Goal: Task Accomplishment & Management: Manage account settings

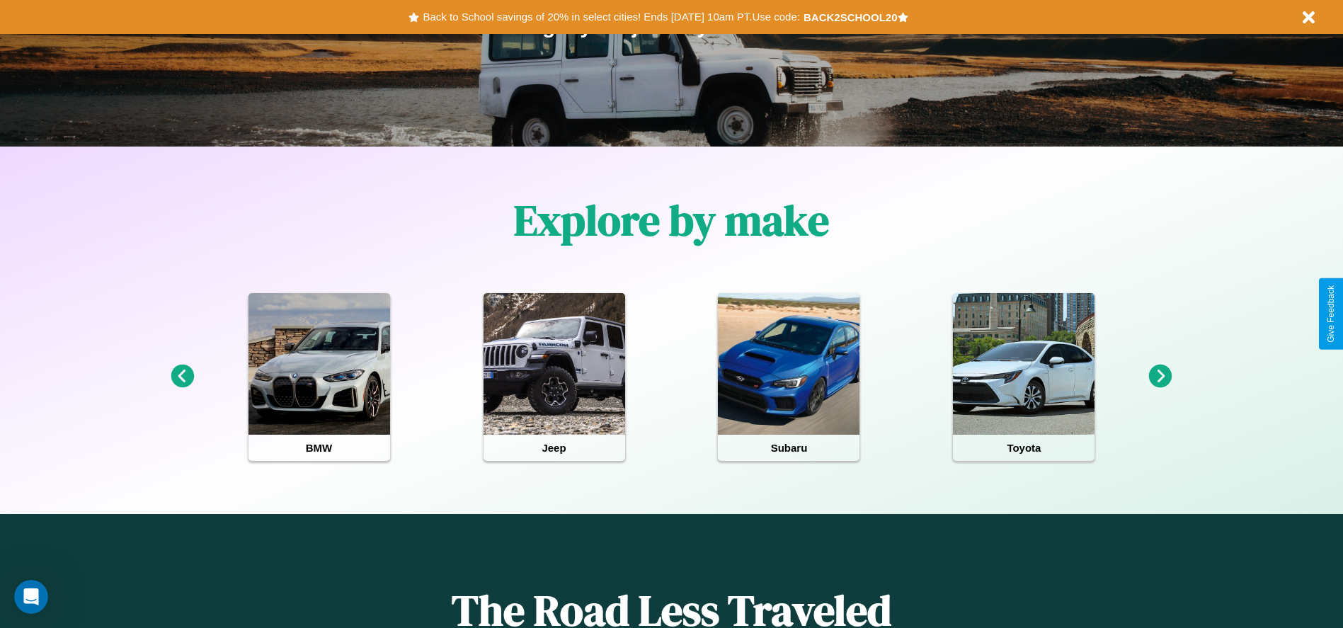
scroll to position [294, 0]
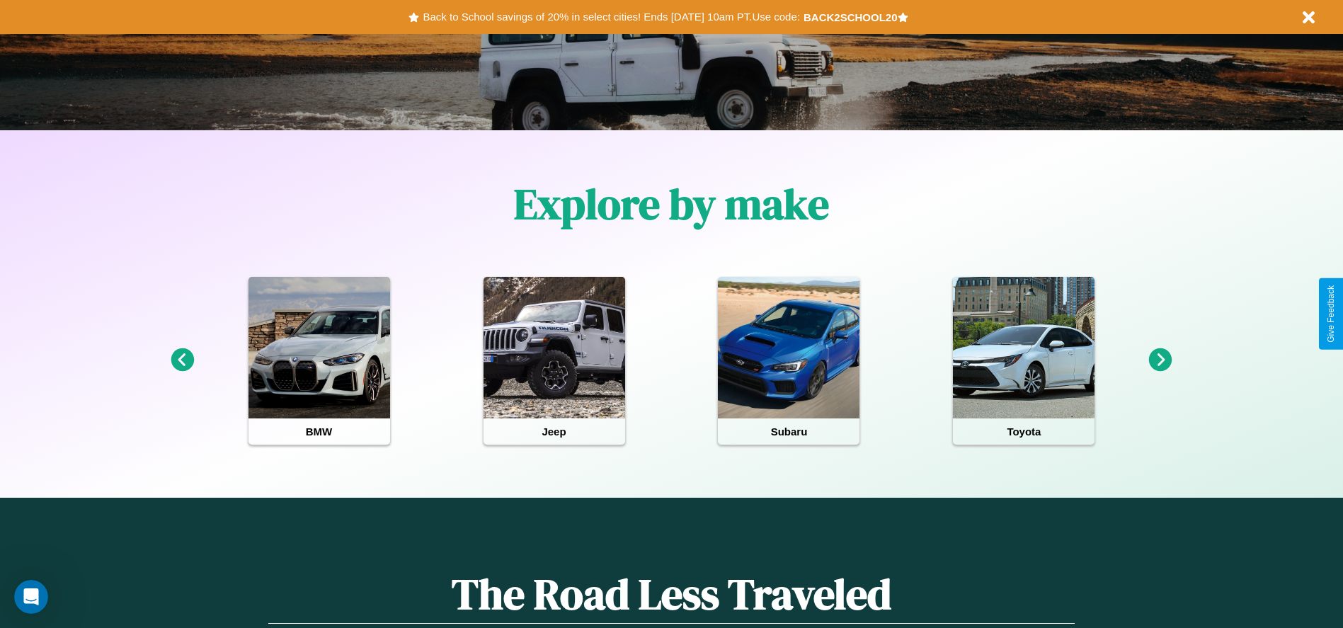
click at [182, 360] on icon at bounding box center [182, 359] width 23 height 23
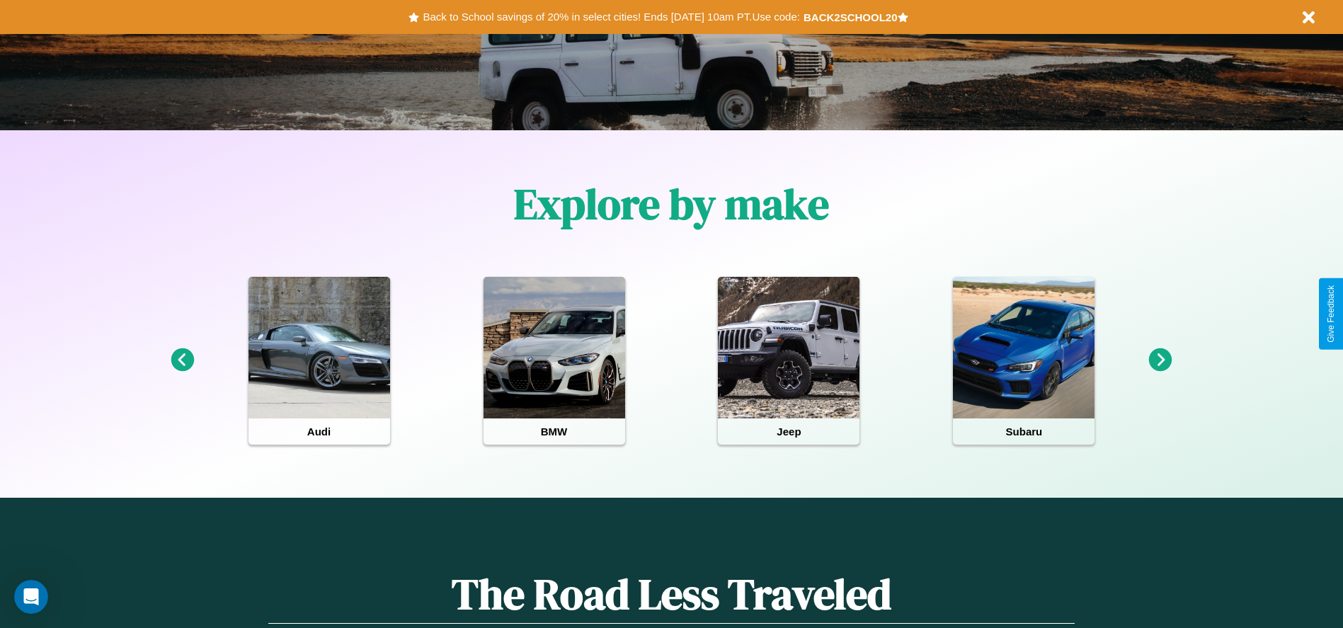
click at [182, 360] on icon at bounding box center [182, 359] width 23 height 23
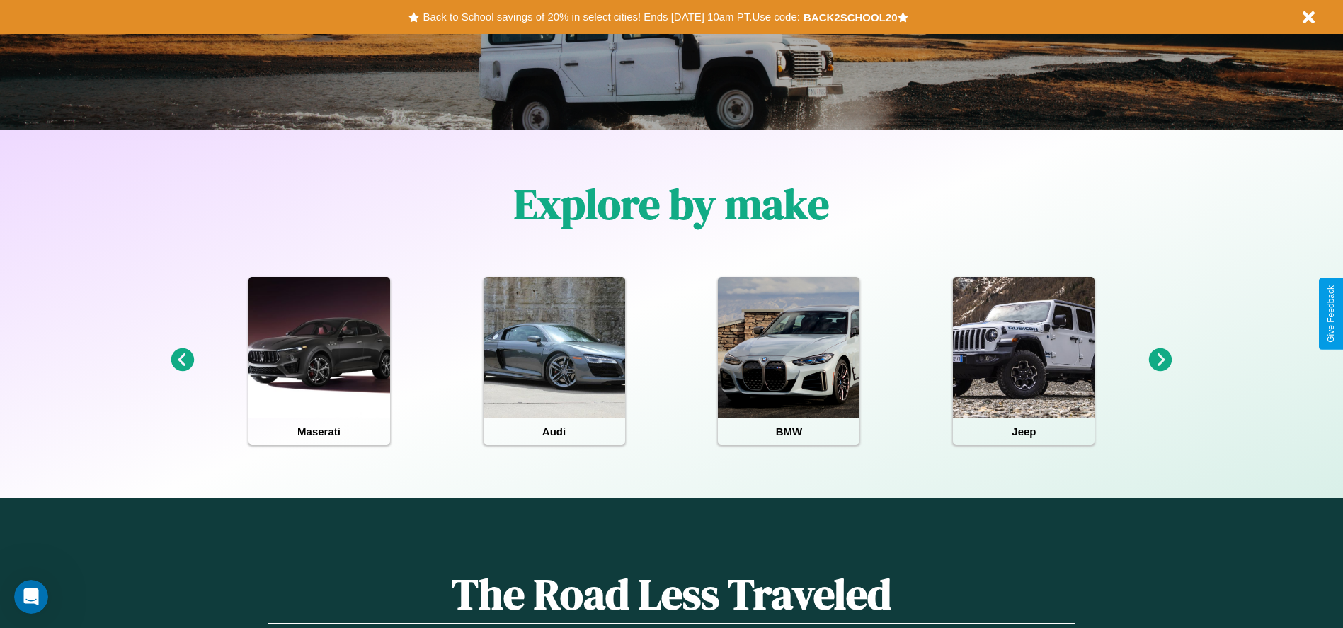
click at [1160, 360] on icon at bounding box center [1160, 359] width 23 height 23
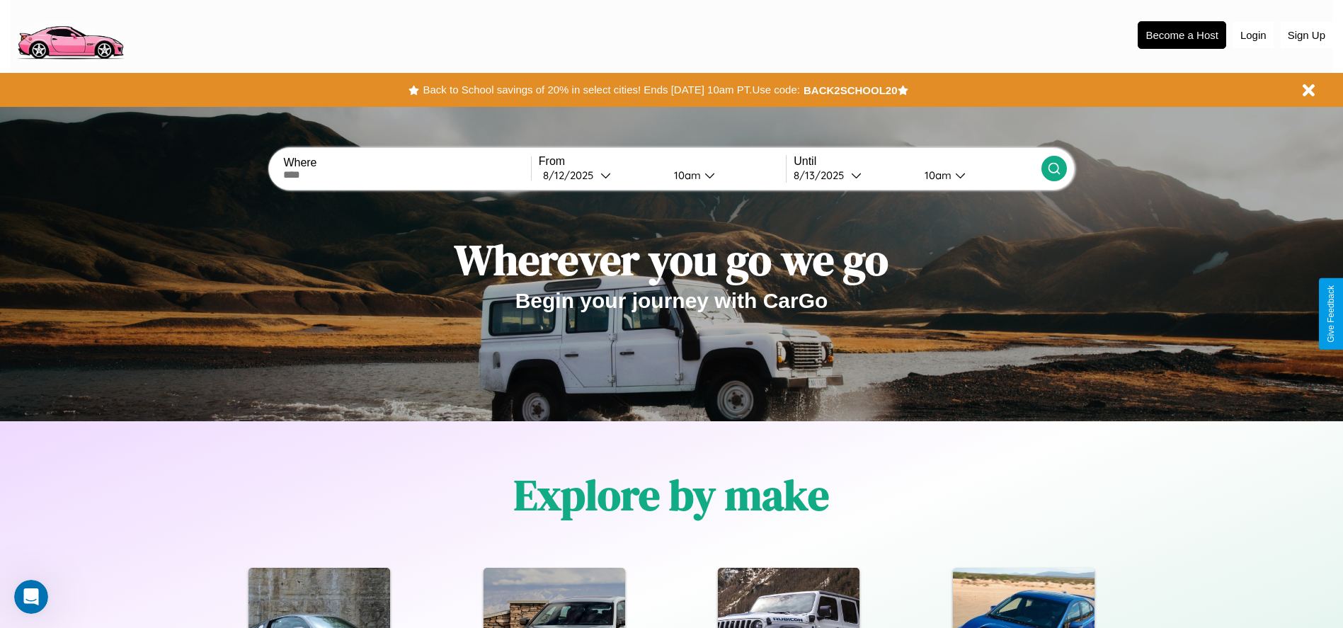
scroll to position [0, 0]
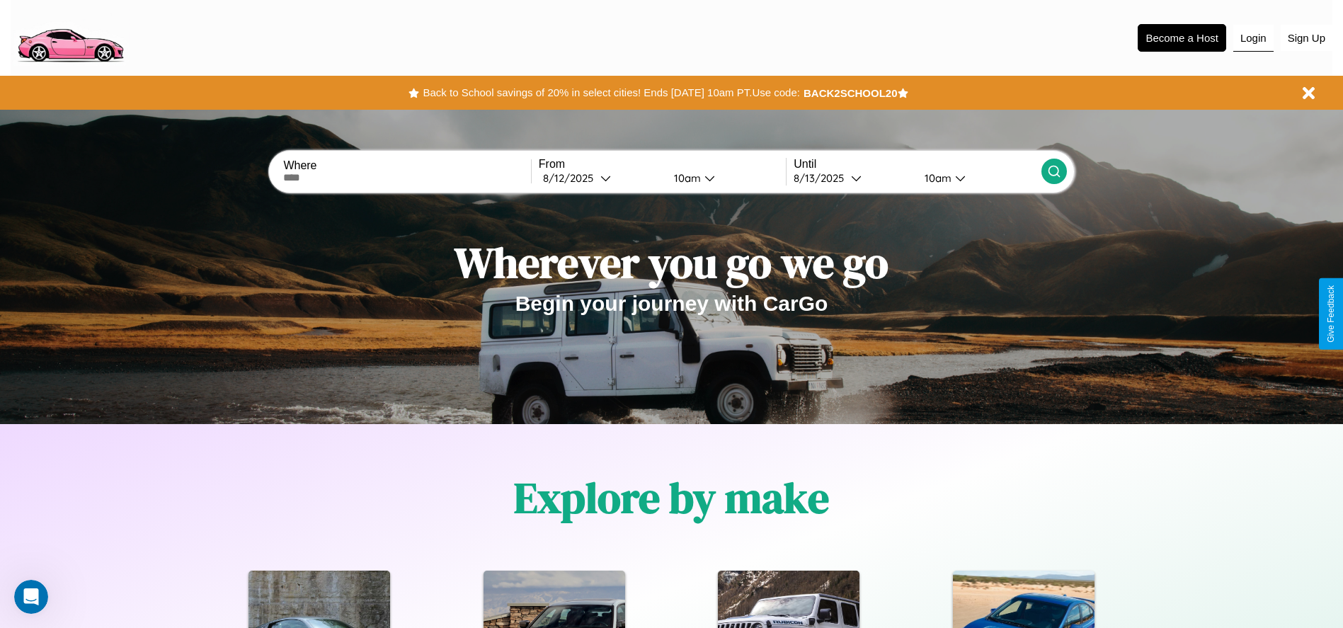
click at [1253, 38] on button "Login" at bounding box center [1253, 38] width 40 height 27
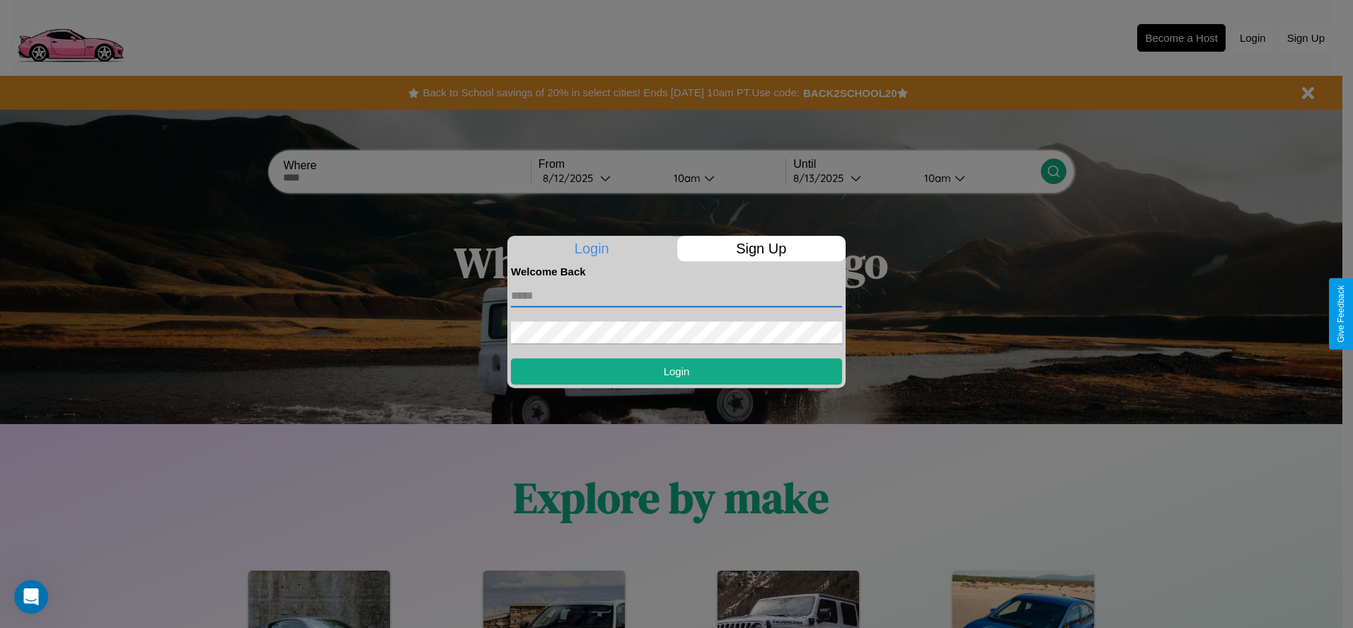
click at [677, 295] on input "text" at bounding box center [676, 296] width 331 height 23
type input "**********"
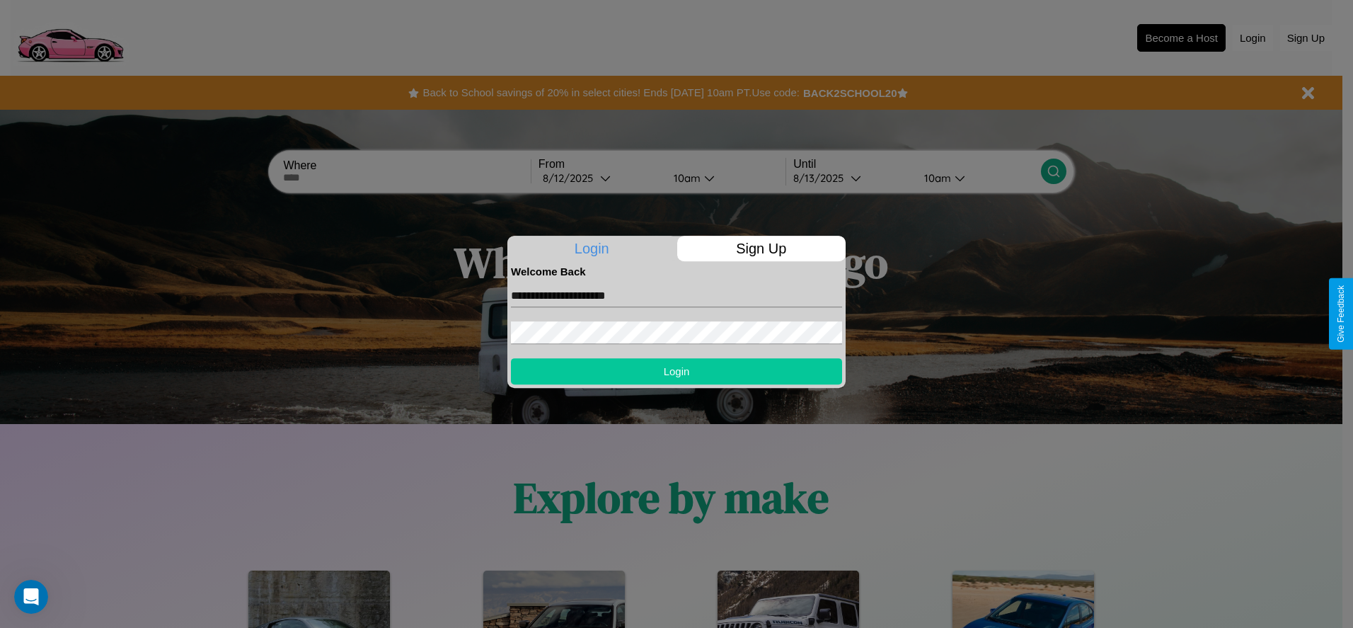
click at [677, 371] on button "Login" at bounding box center [676, 371] width 331 height 26
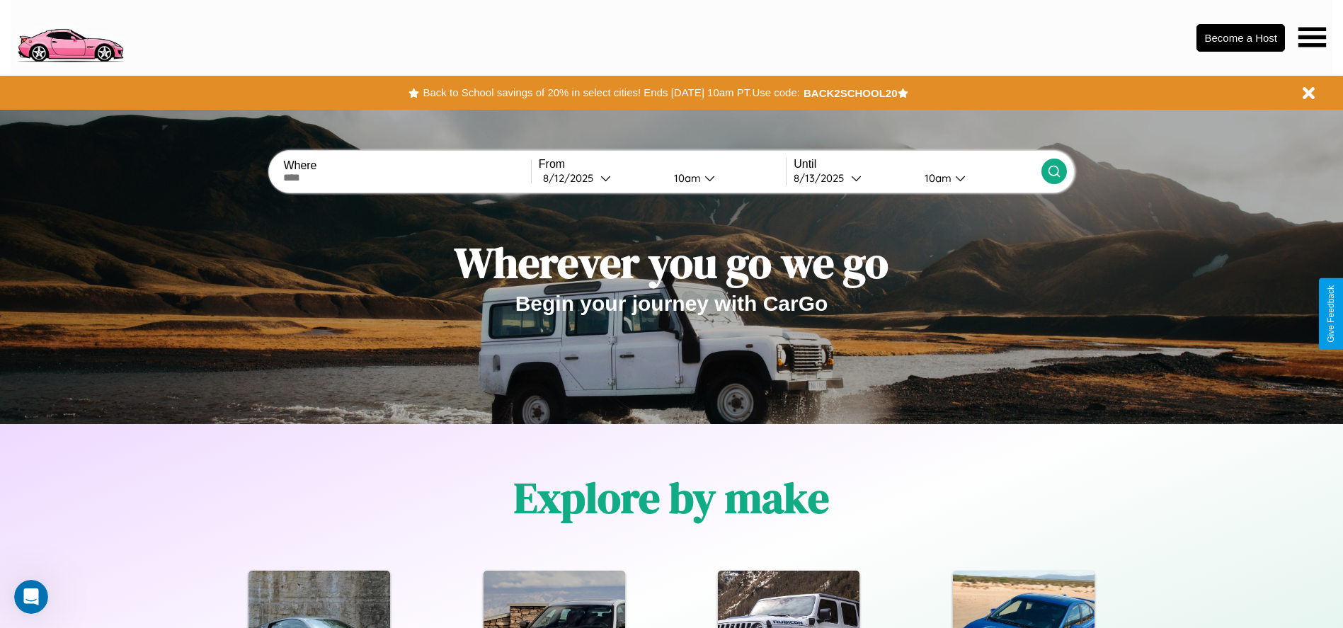
click at [1311, 37] on icon at bounding box center [1312, 37] width 28 height 20
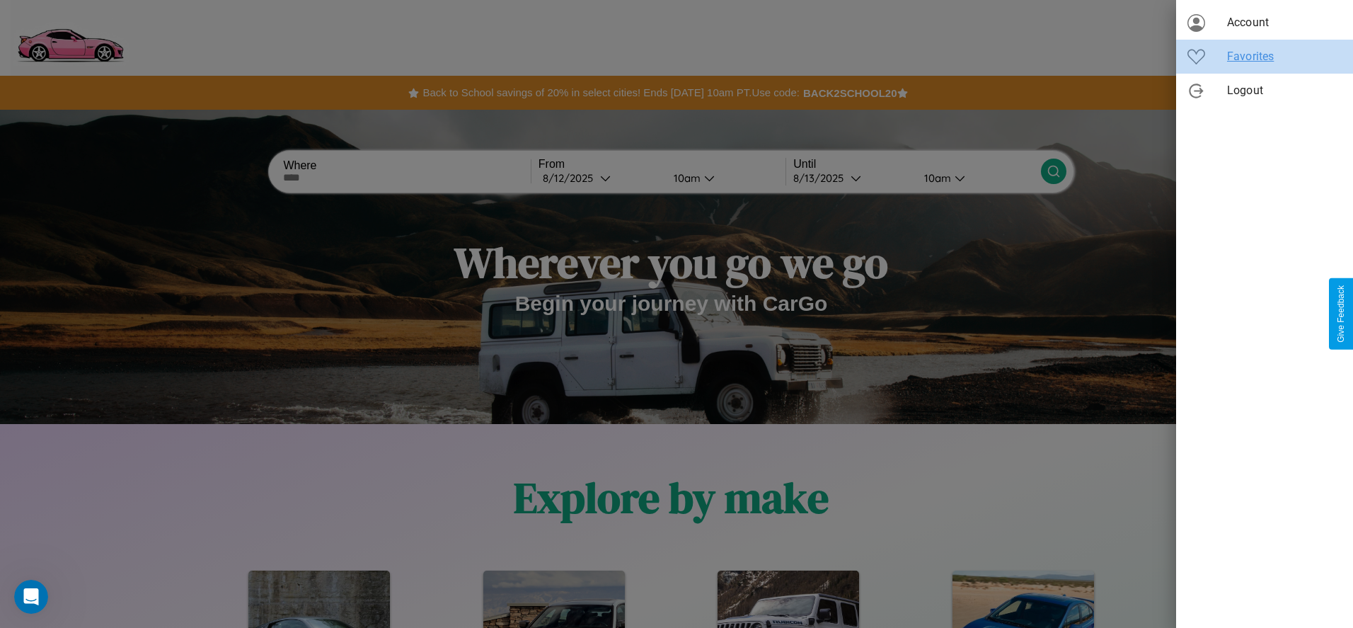
click at [1265, 57] on span "Favorites" at bounding box center [1284, 56] width 115 height 17
